Goal: Transaction & Acquisition: Purchase product/service

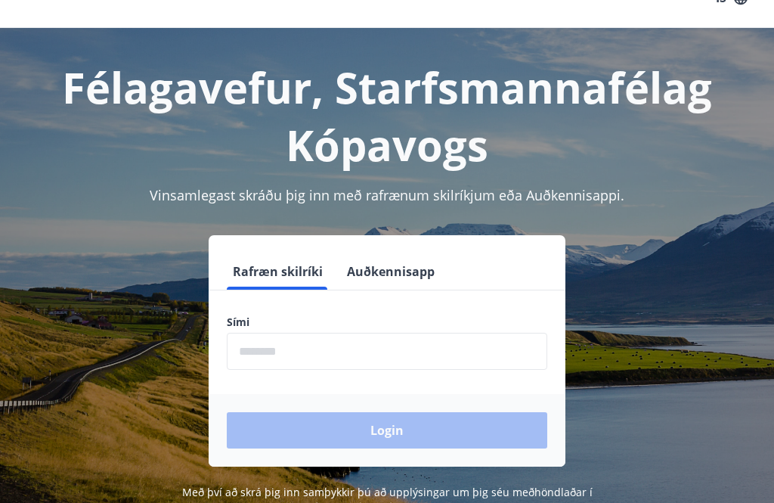
click at [277, 352] on input "phone" at bounding box center [387, 351] width 321 height 37
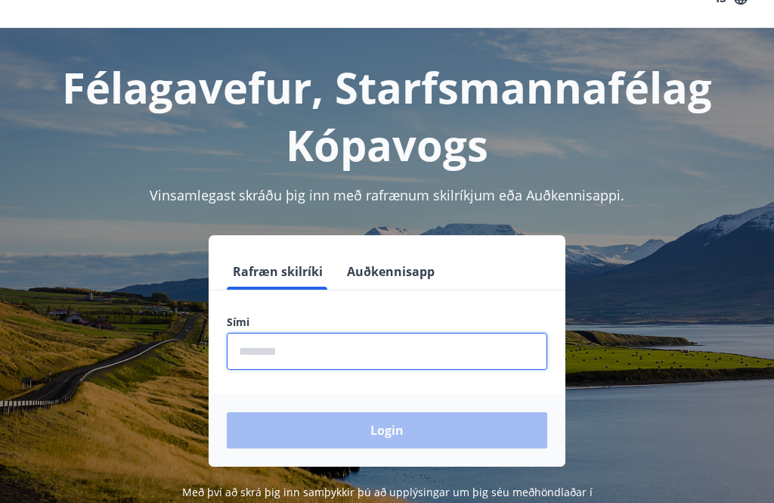
scroll to position [32, 0]
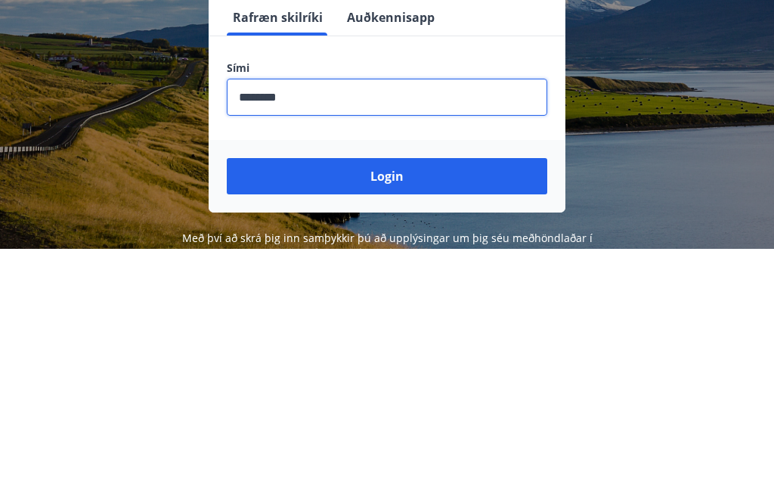
type input "********"
click at [458, 413] on button "Login" at bounding box center [387, 431] width 321 height 36
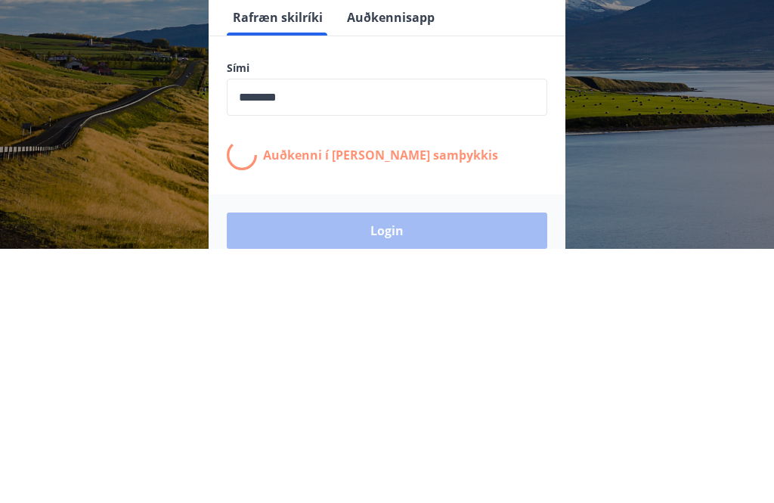
scroll to position [234, 0]
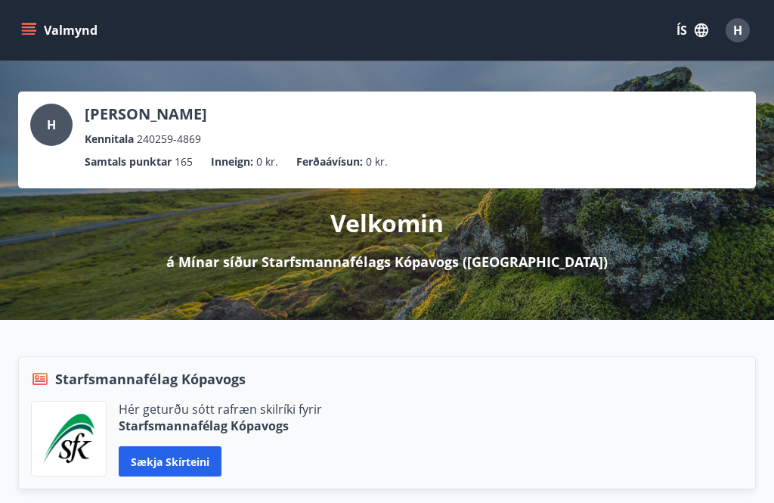
click at [19, 29] on button "Valmynd" at bounding box center [60, 30] width 85 height 27
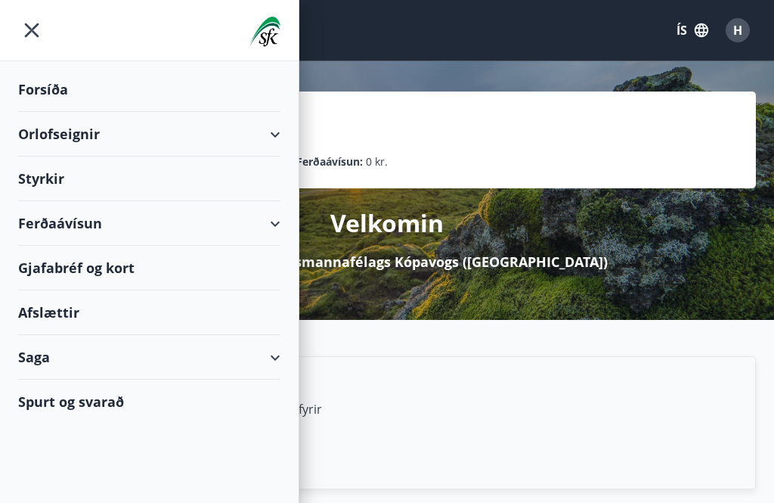
click at [278, 221] on div "Ferðaávísun" at bounding box center [149, 223] width 262 height 45
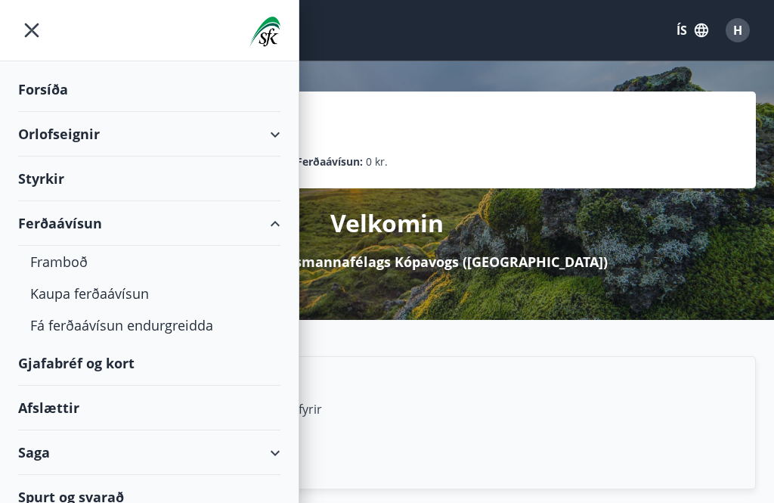
click at [125, 296] on div "Kaupa ferðaávísun" at bounding box center [149, 293] width 238 height 32
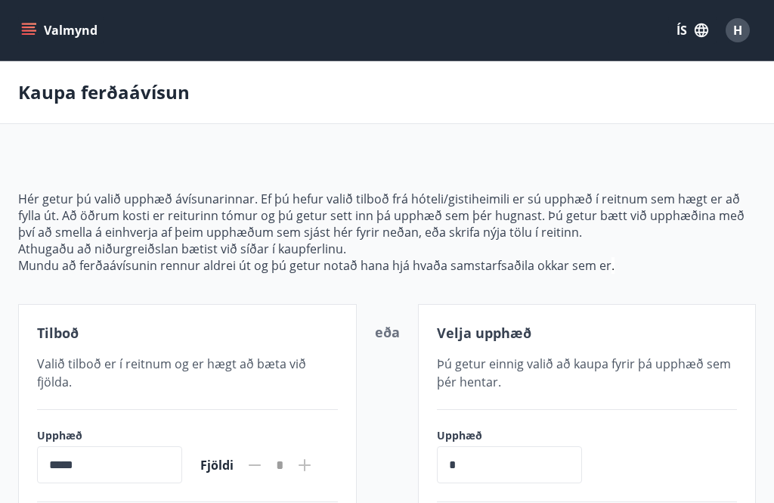
click at [33, 27] on icon "menu" at bounding box center [29, 27] width 14 height 2
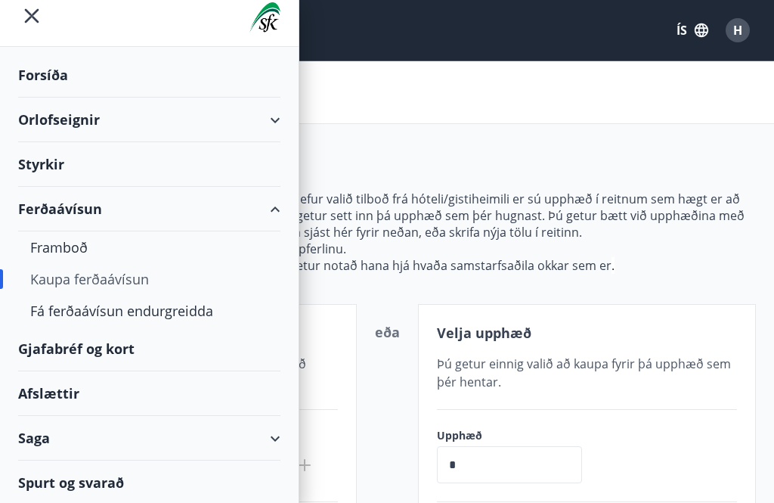
scroll to position [11, 0]
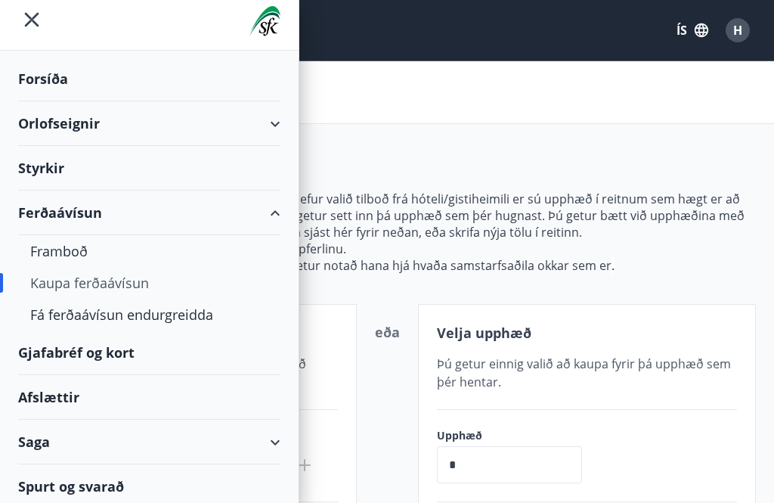
click at [133, 349] on div "Gjafabréf og kort" at bounding box center [149, 352] width 262 height 45
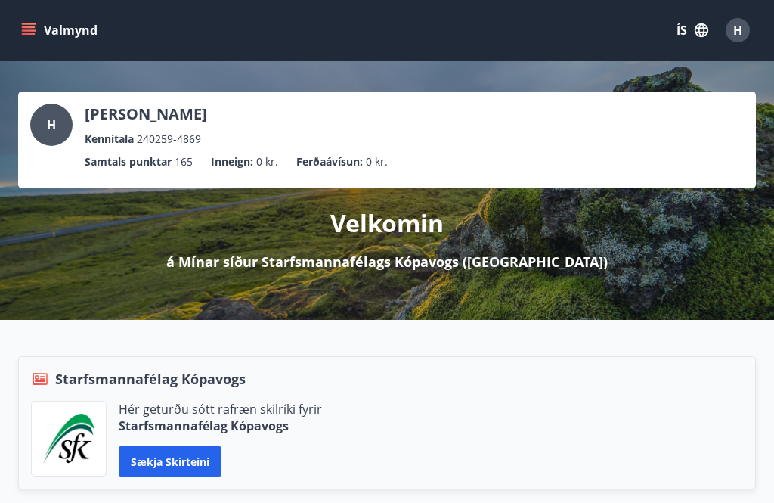
click at [34, 26] on icon "menu" at bounding box center [29, 27] width 14 height 2
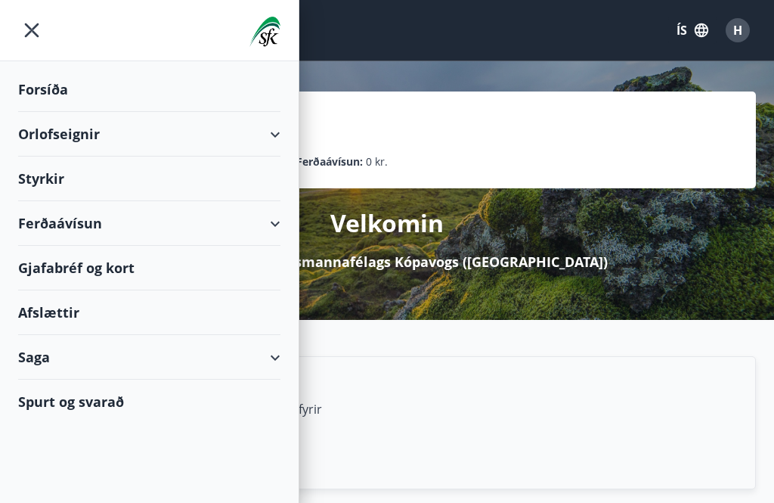
click at [275, 218] on div "Ferðaávísun" at bounding box center [149, 223] width 262 height 45
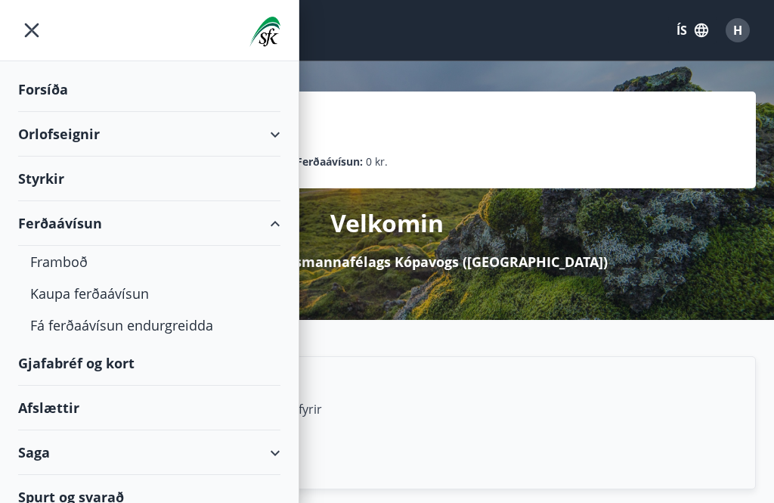
click at [119, 293] on div "Kaupa ferðaávísun" at bounding box center [149, 293] width 238 height 32
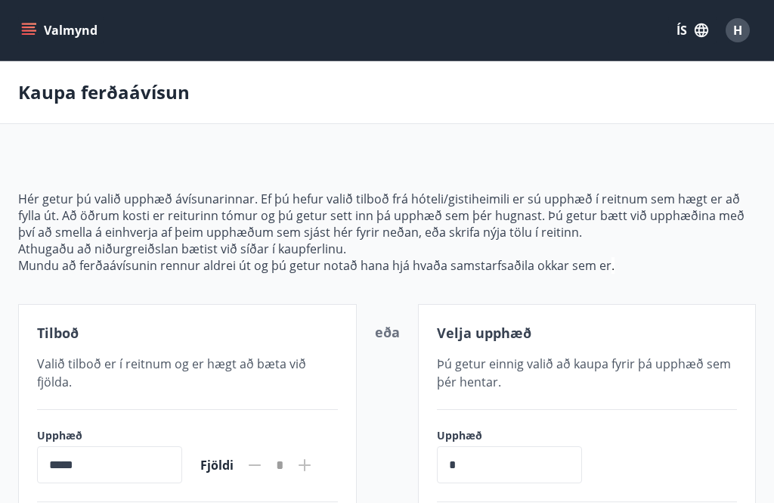
click at [23, 38] on button "Valmynd" at bounding box center [60, 30] width 85 height 27
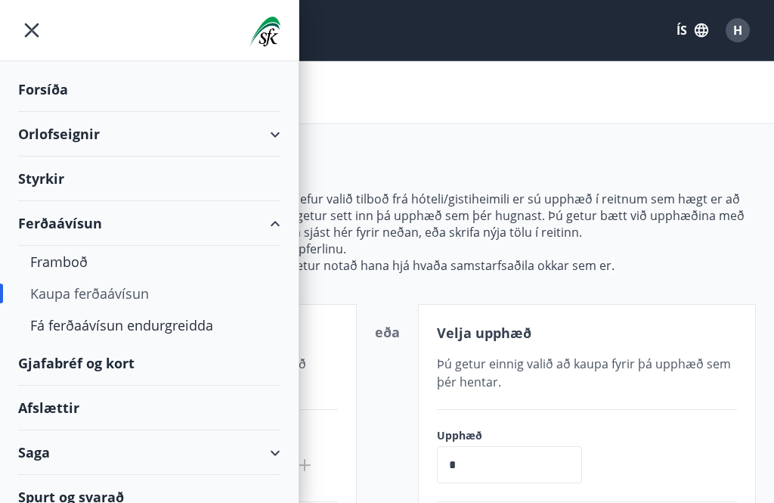
click at [135, 294] on div "Kaupa ferðaávísun" at bounding box center [149, 293] width 238 height 32
click at [122, 291] on div "Kaupa ferðaávísun" at bounding box center [149, 293] width 238 height 32
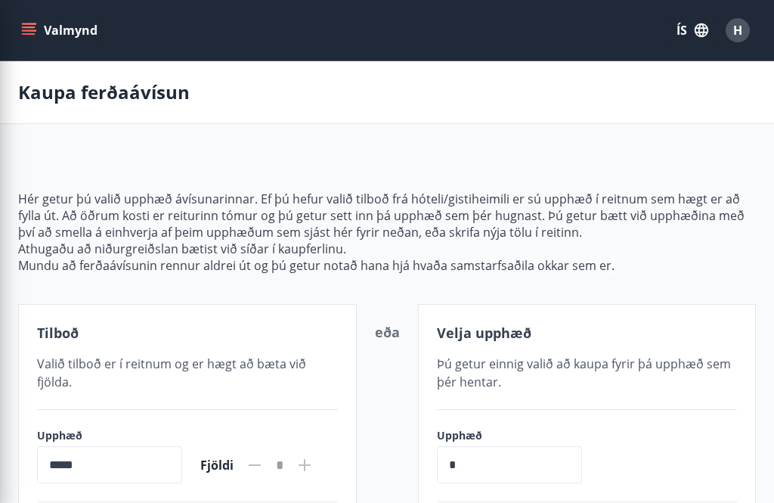
click at [463, 122] on div "Kaupa ferðaávísun" at bounding box center [387, 92] width 774 height 63
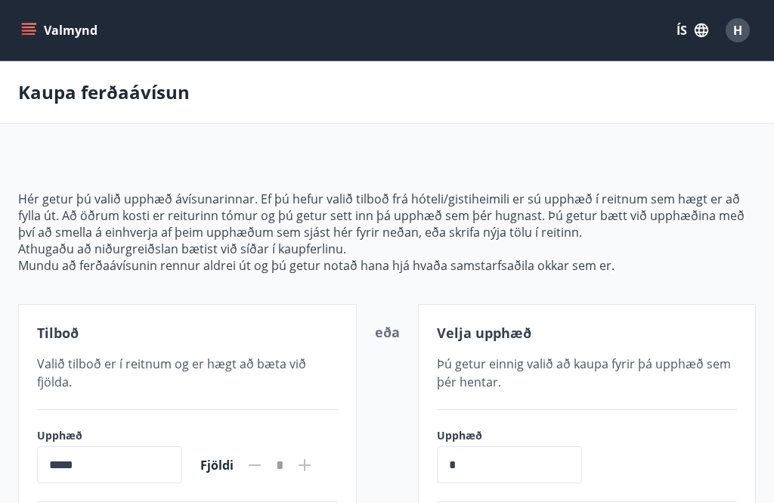
click at [33, 28] on icon "menu" at bounding box center [29, 27] width 14 height 2
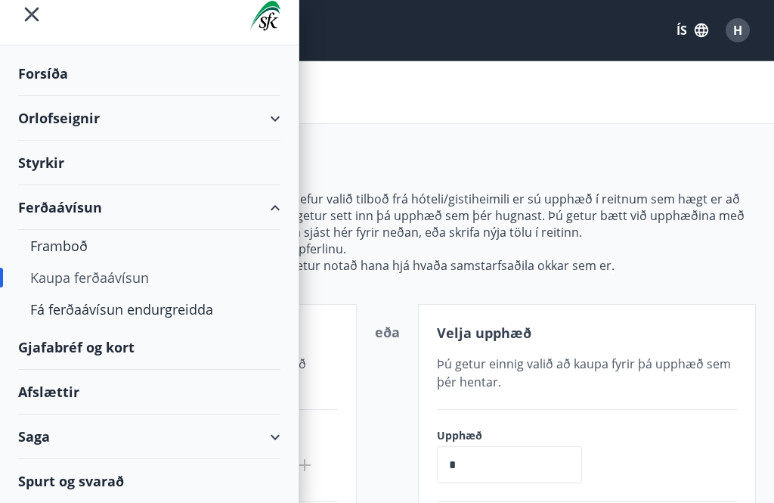
scroll to position [16, 0]
click at [93, 344] on div "Gjafabréf og kort" at bounding box center [149, 347] width 262 height 45
